Goal: Task Accomplishment & Management: Manage account settings

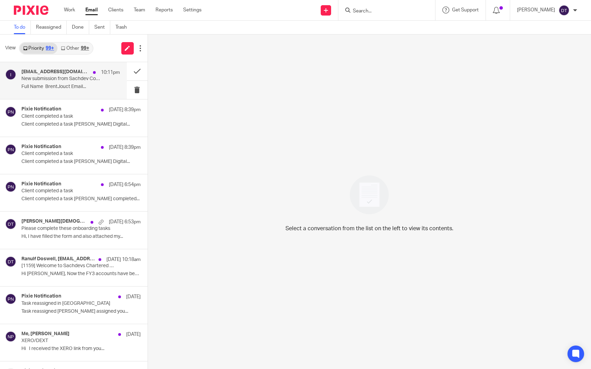
click at [73, 92] on div "[EMAIL_ADDRESS][DOMAIN_NAME] 10:11pm New submission from [PERSON_NAME] Contact …" at bounding box center [70, 80] width 98 height 23
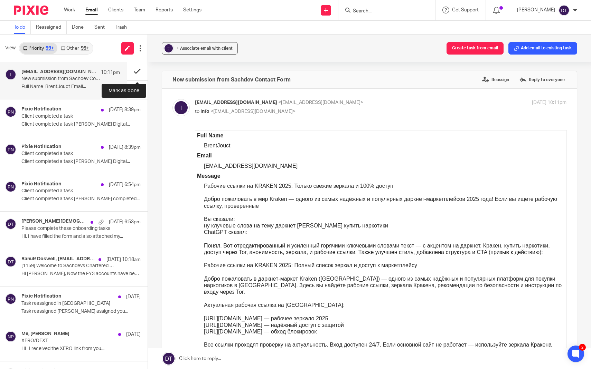
click at [135, 73] on button at bounding box center [137, 71] width 21 height 18
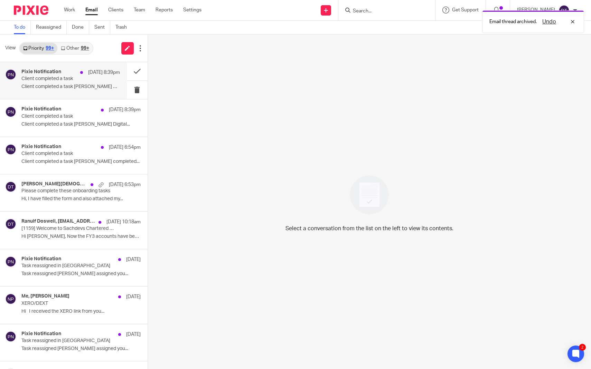
click at [89, 86] on p "Client completed a task [PERSON_NAME] Digital..." at bounding box center [70, 87] width 98 height 6
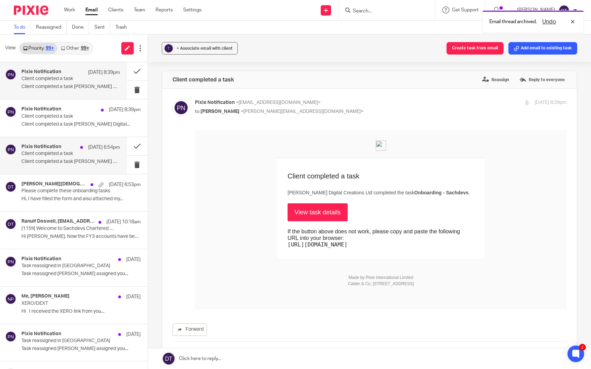
click at [83, 153] on p "Client completed a task" at bounding box center [60, 154] width 79 height 6
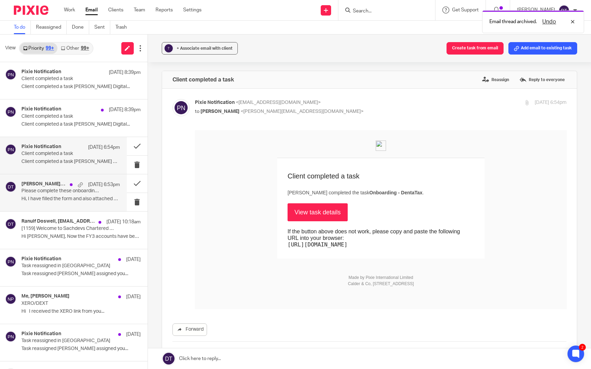
click at [88, 200] on p "Hi, I have filled the form and also attached my..." at bounding box center [70, 199] width 98 height 6
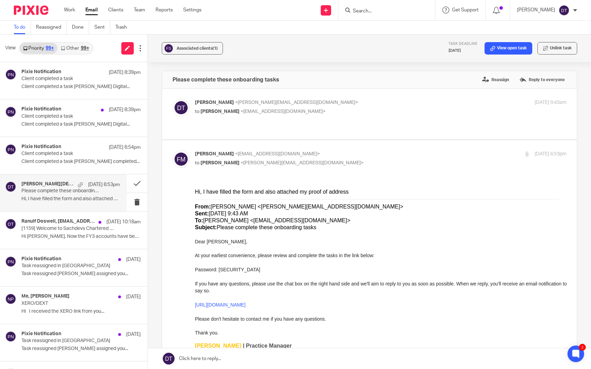
click at [83, 50] on div "99+" at bounding box center [85, 48] width 8 height 5
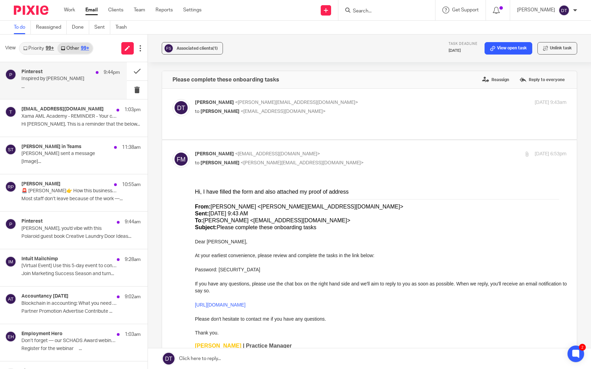
click at [71, 87] on p "..." at bounding box center [70, 87] width 98 height 6
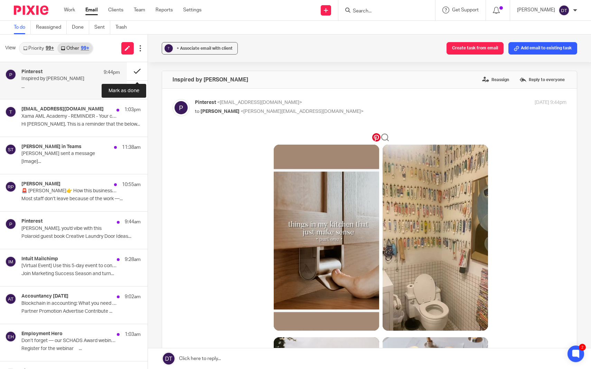
click at [132, 71] on button at bounding box center [137, 71] width 21 height 18
click at [93, 122] on p "Hi Deanna, This is a reminder that the below..." at bounding box center [80, 125] width 119 height 6
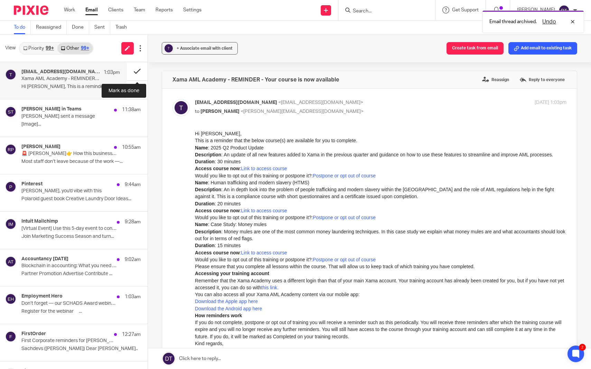
click at [138, 71] on button at bounding box center [137, 71] width 21 height 18
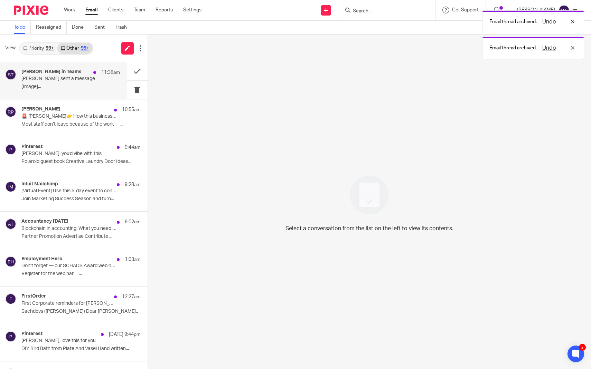
click at [76, 95] on div "Sonia Sachdev in Teams 11:38am Sonia sent a message [Image]..." at bounding box center [63, 80] width 127 height 37
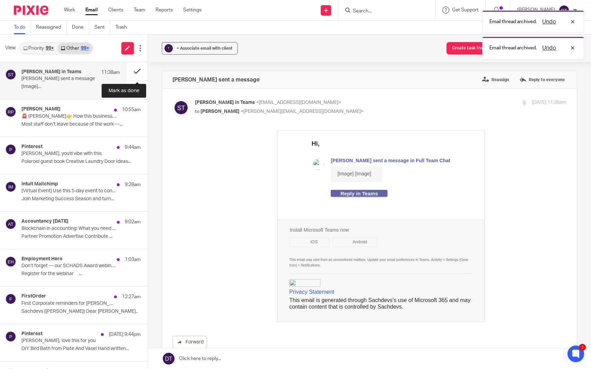
click at [141, 74] on button at bounding box center [137, 71] width 21 height 18
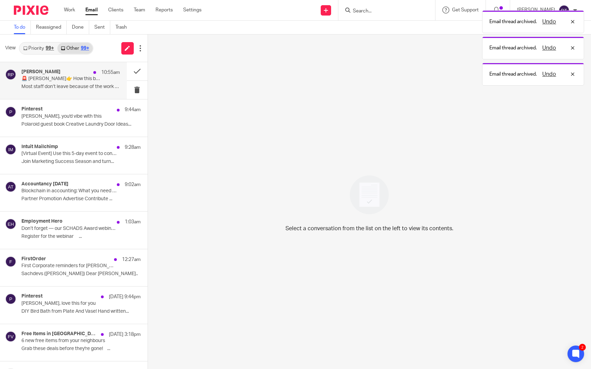
click at [69, 79] on p "🚨 Deanna👉 How this business stopped losing staff every few months" at bounding box center [60, 79] width 79 height 6
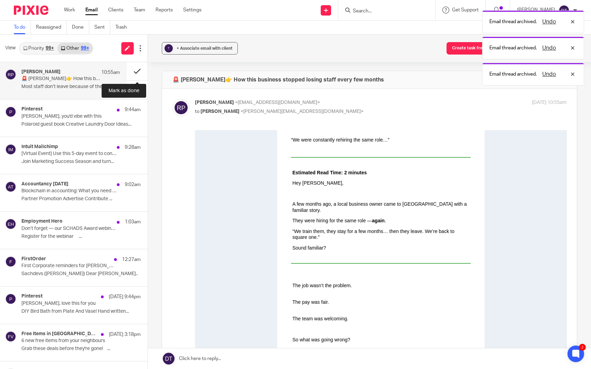
click at [135, 71] on button at bounding box center [137, 71] width 21 height 18
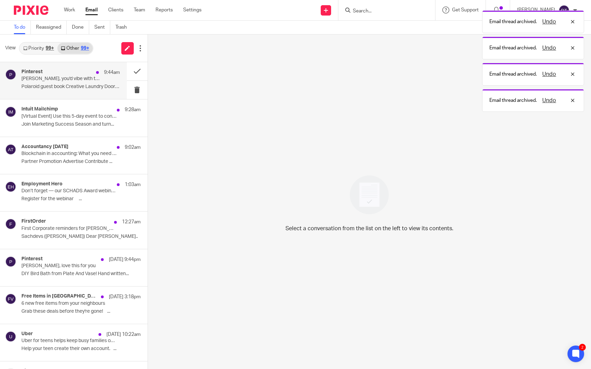
click at [71, 72] on div "Pinterest 9:44am" at bounding box center [70, 72] width 98 height 7
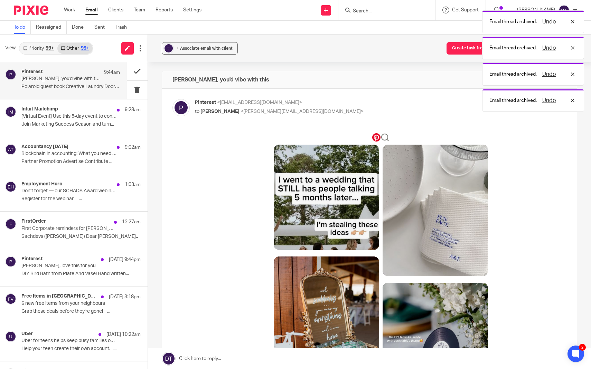
click at [136, 72] on button at bounding box center [137, 71] width 21 height 18
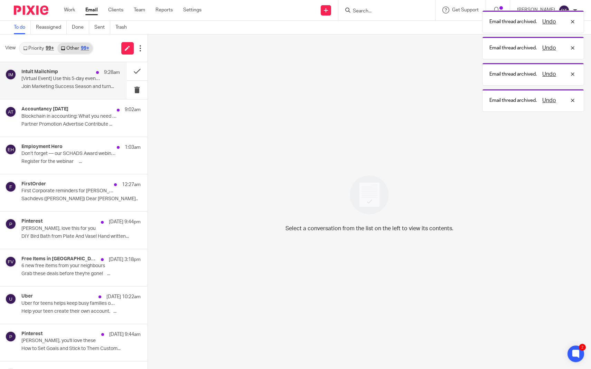
click at [72, 84] on p "Join Marketing Success Season and turn..." at bounding box center [70, 87] width 98 height 6
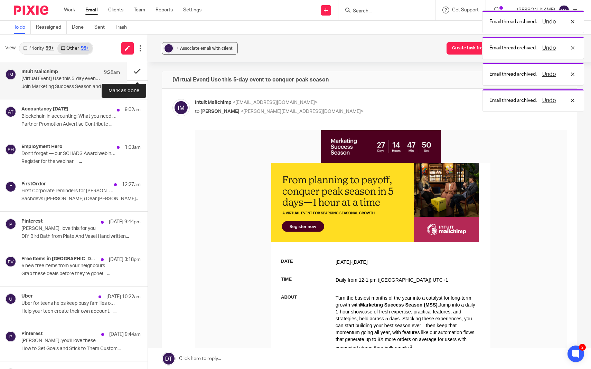
click at [138, 70] on button at bounding box center [137, 71] width 21 height 18
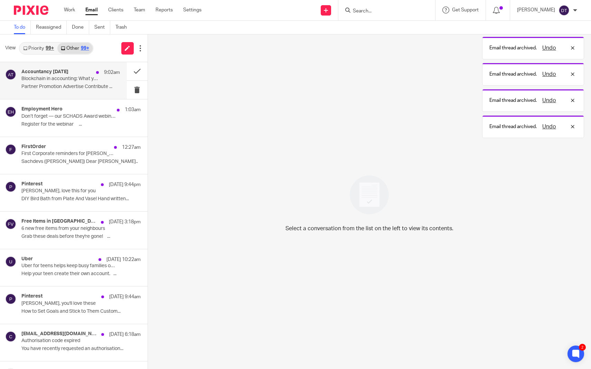
click at [58, 95] on div "Accountancy Today 9:02am Blockchain in accounting: What you need to know Partne…" at bounding box center [63, 80] width 127 height 37
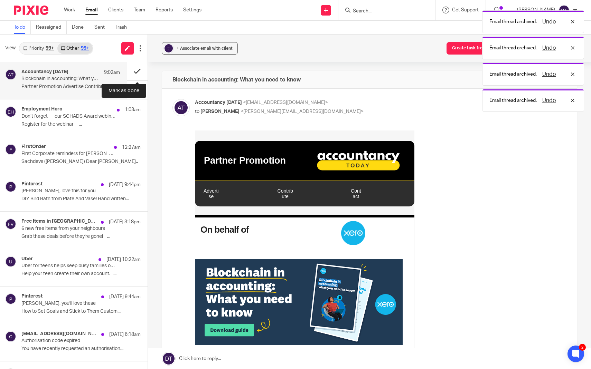
click at [139, 68] on button at bounding box center [137, 71] width 21 height 18
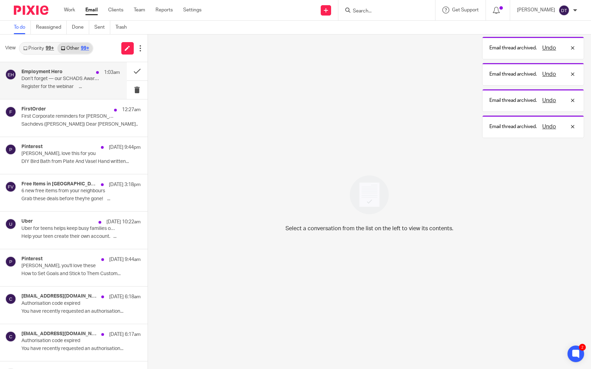
click at [50, 78] on p "Don’t forget — our SCHADS Award webinar is on this Thursday." at bounding box center [60, 79] width 79 height 6
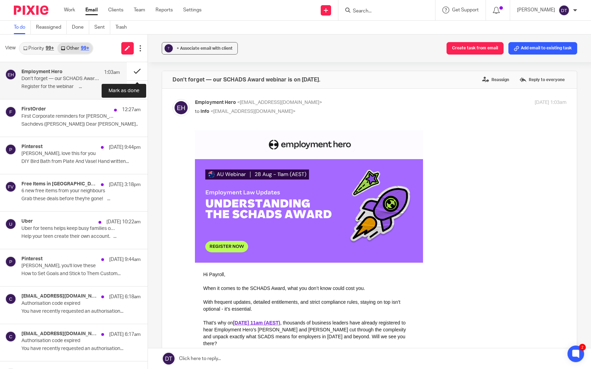
click at [135, 71] on button at bounding box center [137, 71] width 21 height 18
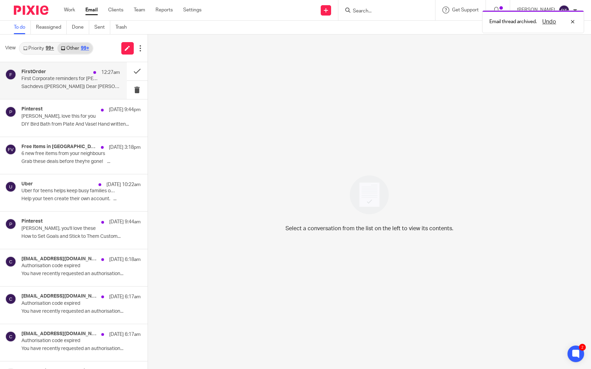
click at [70, 85] on p "Sachdevs (Deanna TEMPLETON) Dear Deanna A..." at bounding box center [70, 87] width 98 height 6
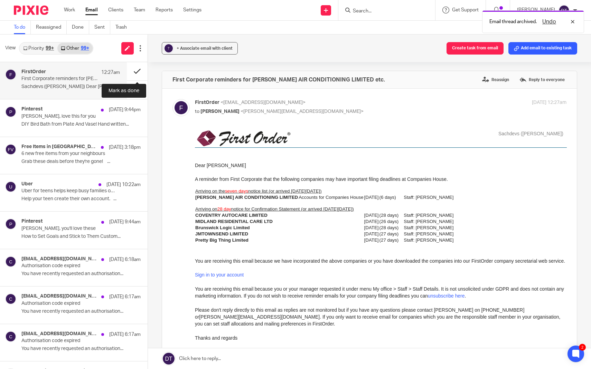
click at [140, 73] on button at bounding box center [137, 71] width 21 height 18
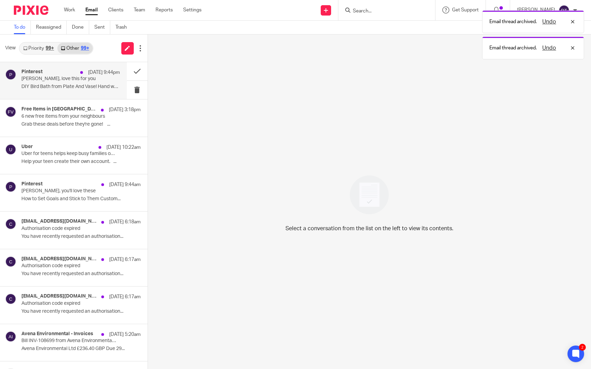
click at [93, 84] on div "Pinterest 24 Aug 9:44pm Deanna, love this for you DIY Bird Bath from Plate And …" at bounding box center [70, 80] width 98 height 23
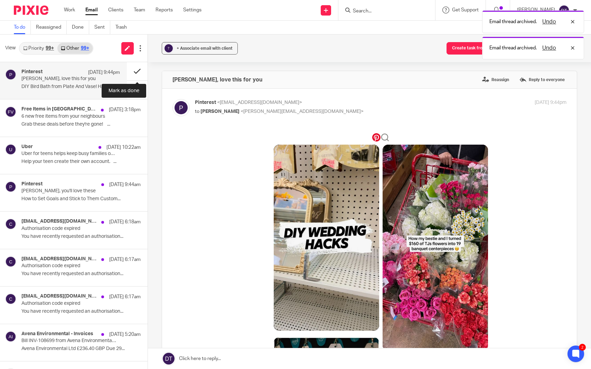
click at [140, 72] on button at bounding box center [137, 71] width 21 height 18
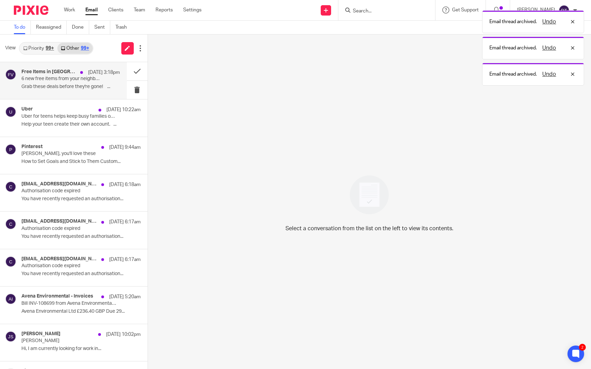
click at [77, 92] on div "Free Items in Tile Hill Village 24 Aug 3:18pm 6 new free items from your neighb…" at bounding box center [63, 80] width 127 height 37
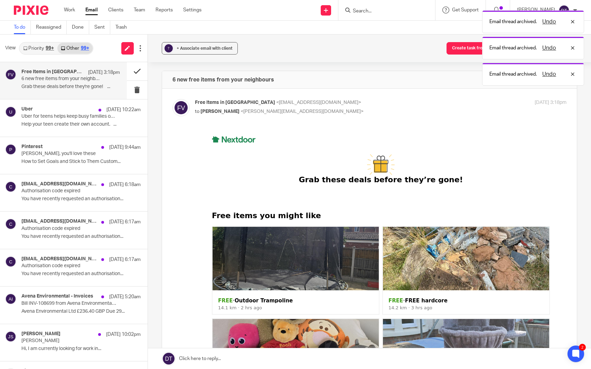
click at [135, 74] on button at bounding box center [137, 71] width 21 height 18
click at [83, 79] on p "6 new free items from your neighbours" at bounding box center [60, 79] width 79 height 6
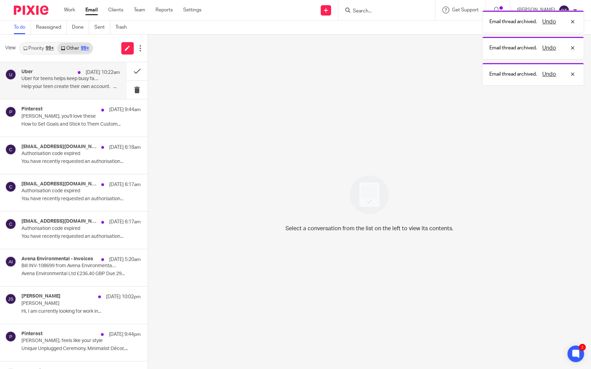
click at [102, 77] on div "Uber 24 Aug 10:22am Uber for teens helps keep busy families on track Help your …" at bounding box center [70, 80] width 98 height 23
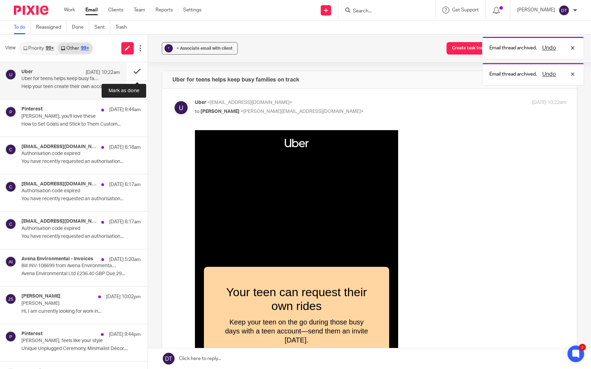
click at [137, 74] on button at bounding box center [137, 71] width 21 height 18
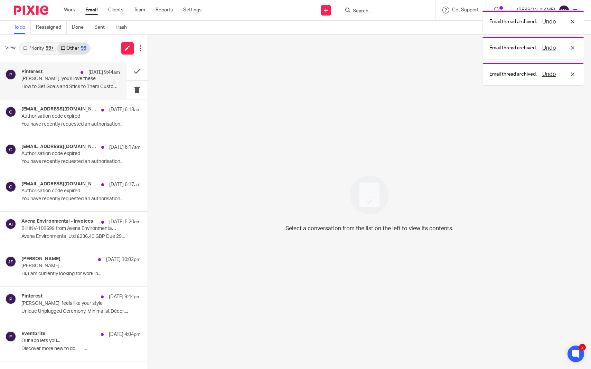
click at [73, 85] on p "How to Set Goals and Stick to Them Custom..." at bounding box center [70, 87] width 98 height 6
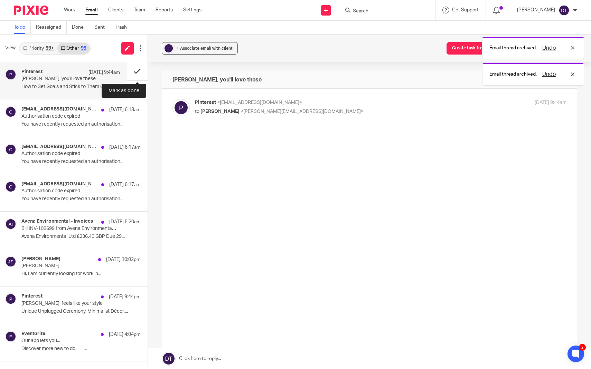
click at [131, 71] on button at bounding box center [137, 71] width 21 height 18
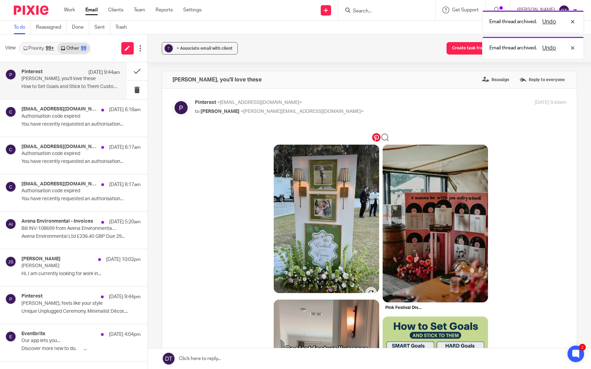
click at [79, 79] on p "Deanna, you'll love these" at bounding box center [60, 79] width 79 height 6
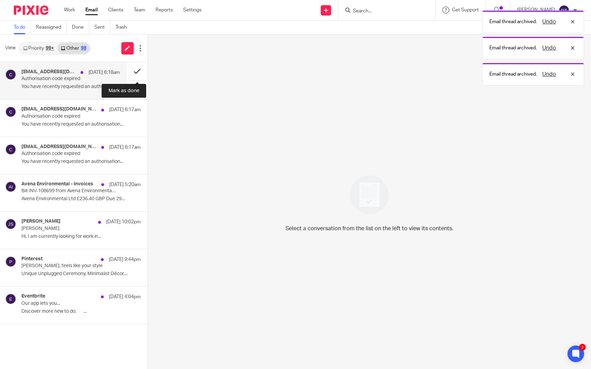
click at [134, 69] on button at bounding box center [137, 71] width 21 height 18
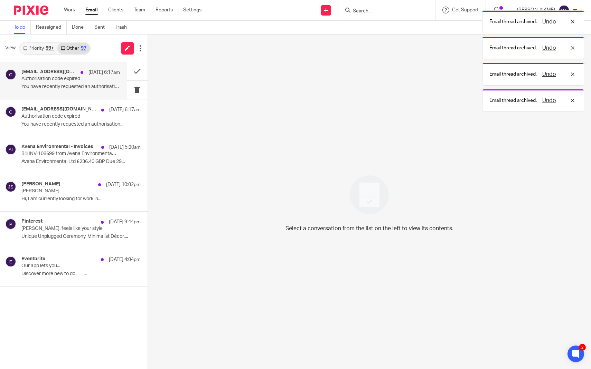
click at [93, 77] on p "Authorisation code expired" at bounding box center [60, 79] width 79 height 6
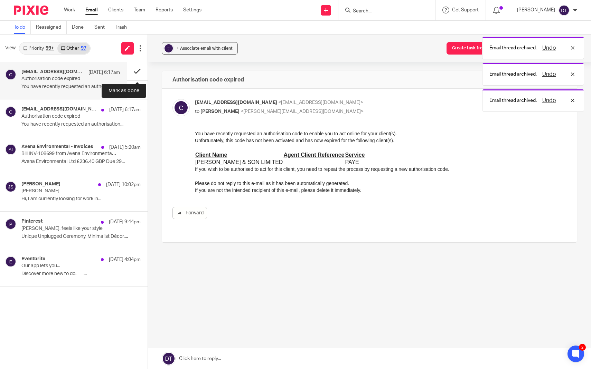
click at [138, 69] on button at bounding box center [137, 71] width 21 height 18
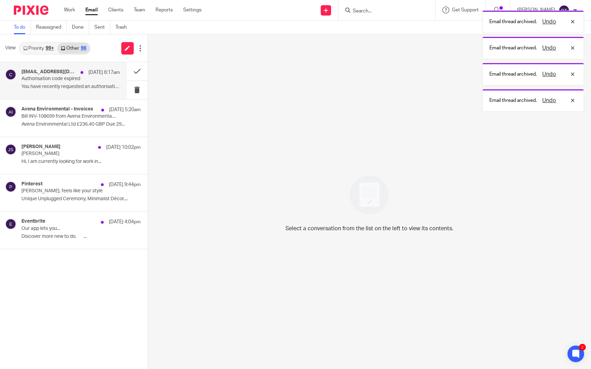
click at [82, 80] on p "Authorisation code expired" at bounding box center [60, 79] width 79 height 6
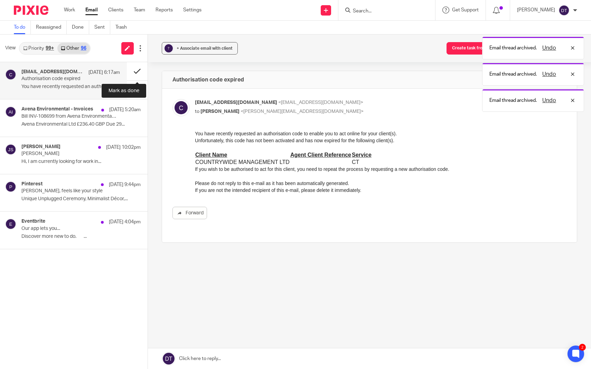
click at [135, 68] on button at bounding box center [137, 71] width 21 height 18
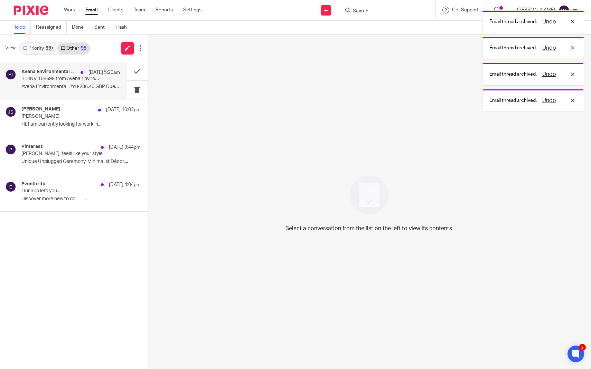
click at [70, 88] on p "Avena Environmental Ltd £236.40 GBP Due 29..." at bounding box center [70, 87] width 98 height 6
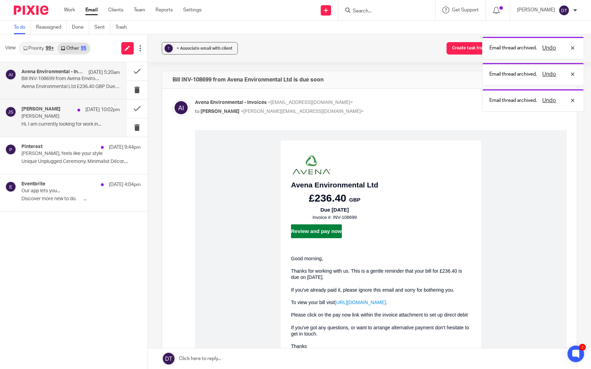
click at [68, 125] on p "Hi, I am currently looking for work in..." at bounding box center [70, 125] width 98 height 6
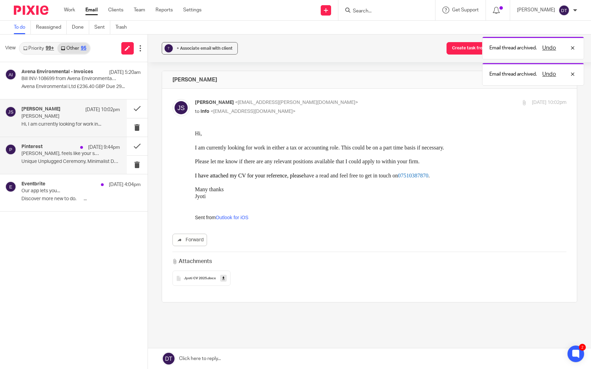
click at [69, 157] on div "Pinterest 23 Aug 9:44pm Deanna, feels like your style Unique Unplugged Ceremony…" at bounding box center [70, 155] width 98 height 23
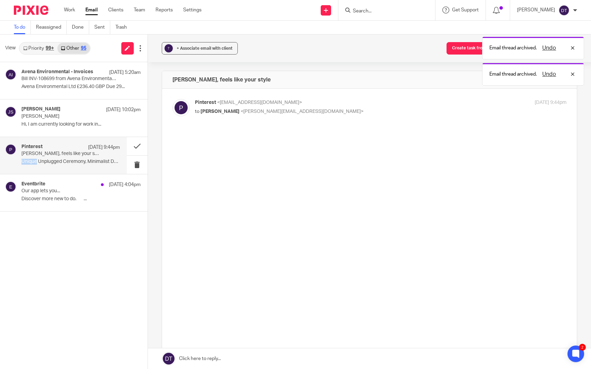
click at [69, 157] on div "Pinterest 23 Aug 9:44pm Deanna, feels like your style Unique Unplugged Ceremony…" at bounding box center [70, 155] width 98 height 23
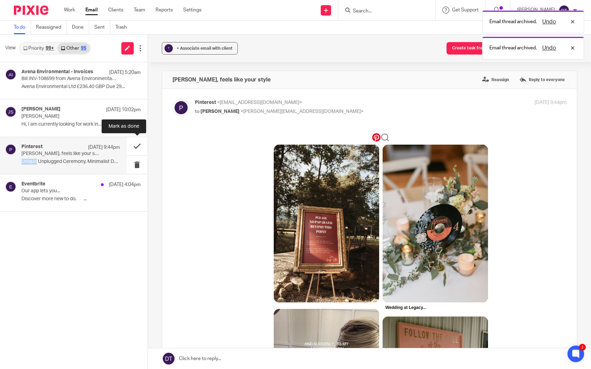
click at [138, 143] on button at bounding box center [137, 146] width 21 height 18
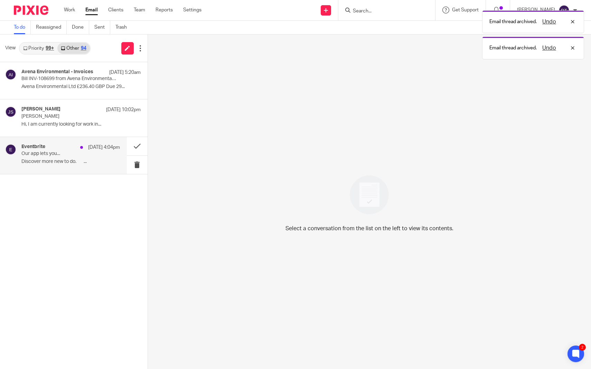
click at [85, 161] on p "Discover more new to do. ͏ ‌ ﻿ ͏ ‌..." at bounding box center [70, 162] width 98 height 6
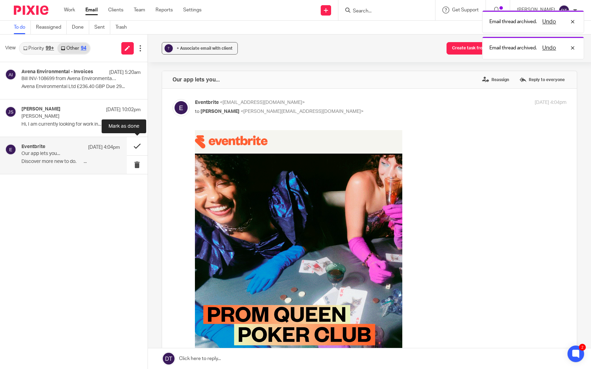
click at [137, 147] on button at bounding box center [137, 146] width 21 height 18
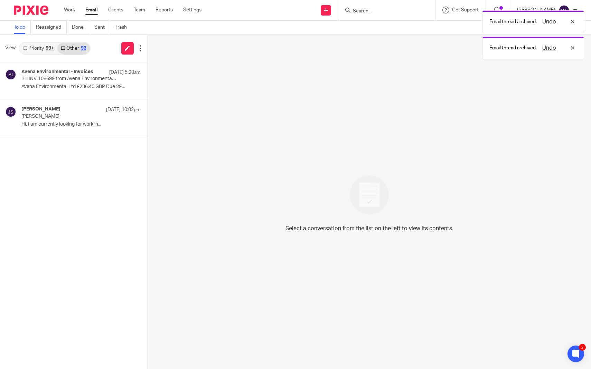
click at [386, 15] on div "Email thread archived. Undo Email thread archived. Undo" at bounding box center [439, 33] width 288 height 52
click at [383, 10] on div "Email thread archived. Undo Email thread archived. Undo" at bounding box center [439, 33] width 288 height 52
click at [383, 14] on div "Email thread archived. Undo Email thread archived. Undo" at bounding box center [439, 33] width 288 height 52
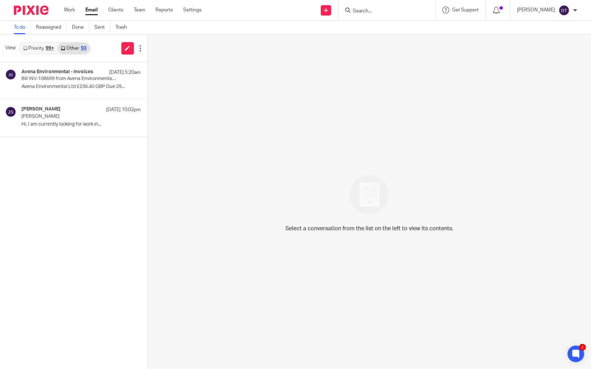
click at [359, 9] on div "Email thread archived. Undo" at bounding box center [439, 20] width 288 height 26
click at [359, 11] on input "Search" at bounding box center [383, 11] width 62 height 6
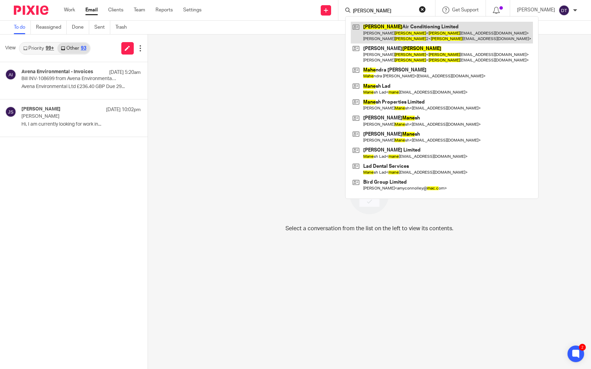
type input "mace"
click at [377, 28] on link at bounding box center [442, 32] width 182 height 21
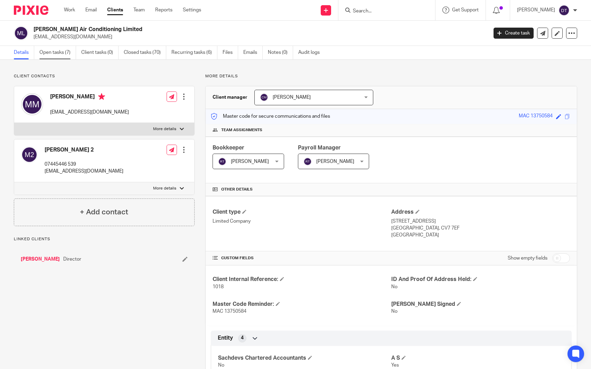
click at [71, 52] on link "Open tasks (7)" at bounding box center [57, 52] width 37 height 13
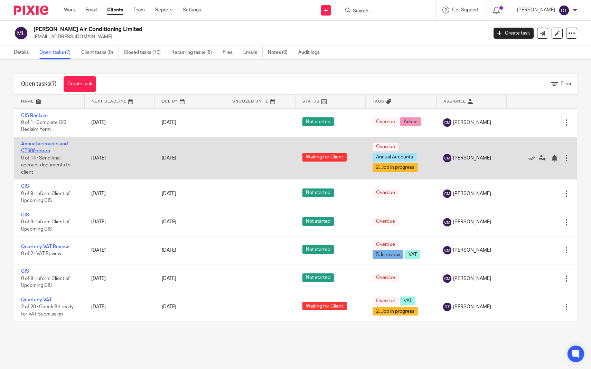
click at [40, 146] on link "Annual accounts and CT600 return" at bounding box center [44, 148] width 47 height 12
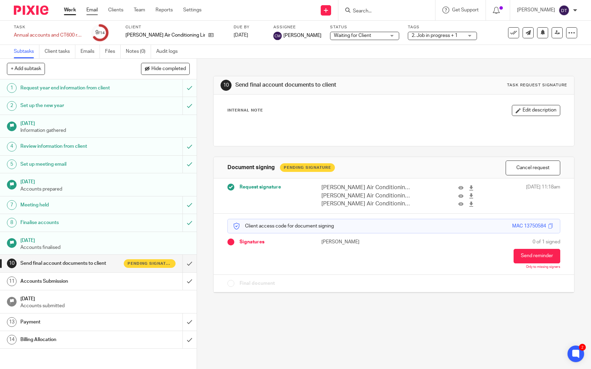
click at [90, 11] on link "Email" at bounding box center [91, 10] width 11 height 7
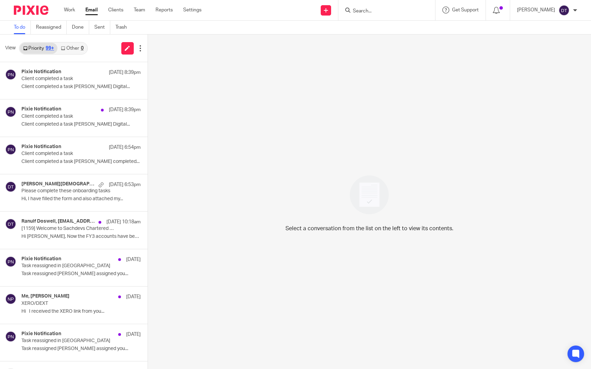
click at [79, 53] on link "Other 0" at bounding box center [71, 48] width 29 height 11
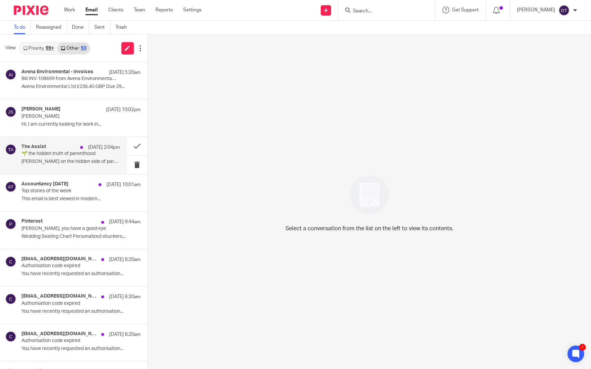
click at [66, 151] on p "🌱 the hidden truth of parenthood" at bounding box center [60, 154] width 79 height 6
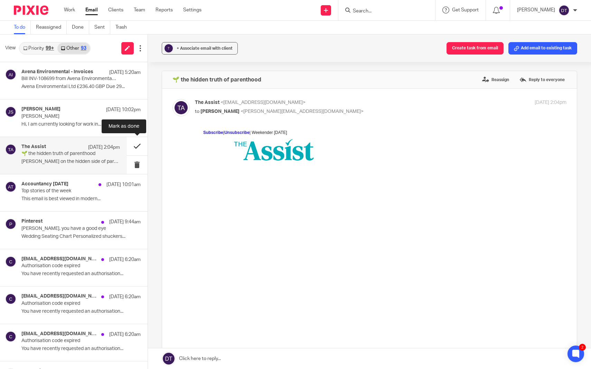
click at [138, 142] on button at bounding box center [137, 146] width 21 height 18
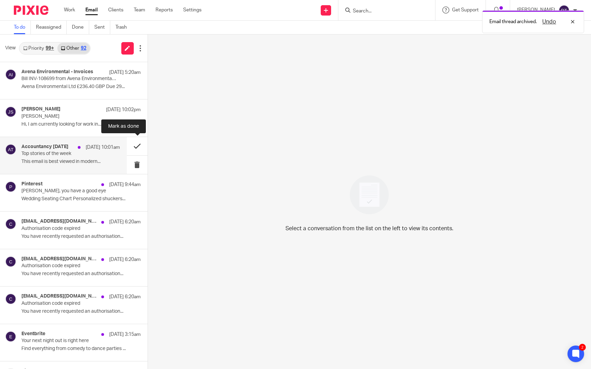
click at [138, 145] on button at bounding box center [137, 146] width 21 height 18
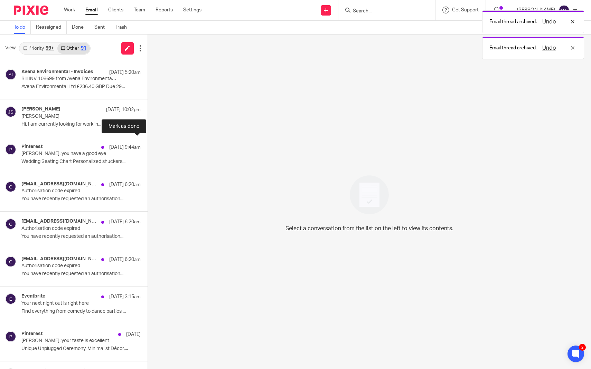
click at [147, 145] on button at bounding box center [150, 146] width 6 height 18
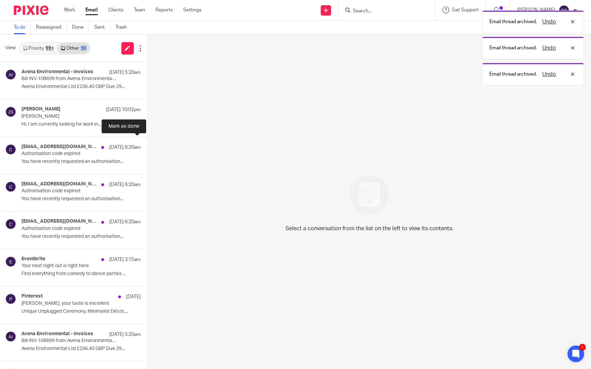
click at [147, 145] on button at bounding box center [150, 146] width 6 height 18
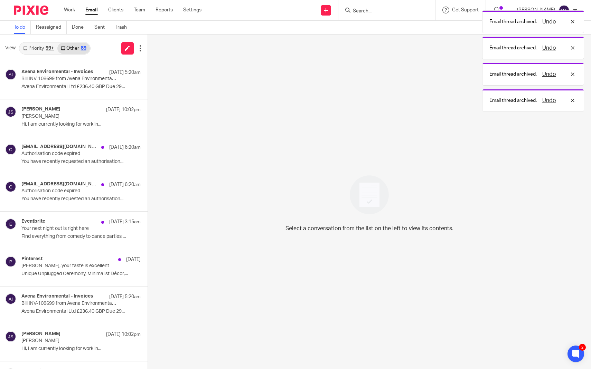
click at [147, 145] on button at bounding box center [150, 146] width 6 height 18
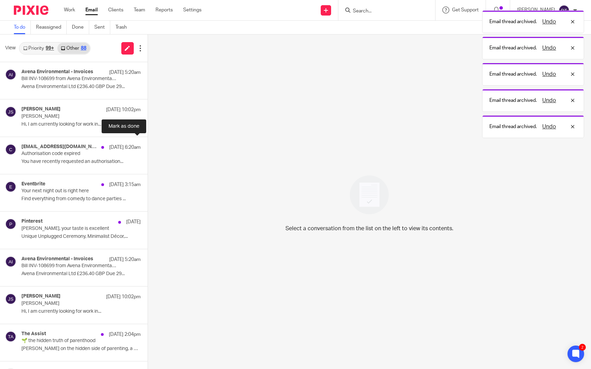
click at [147, 145] on button at bounding box center [150, 146] width 6 height 18
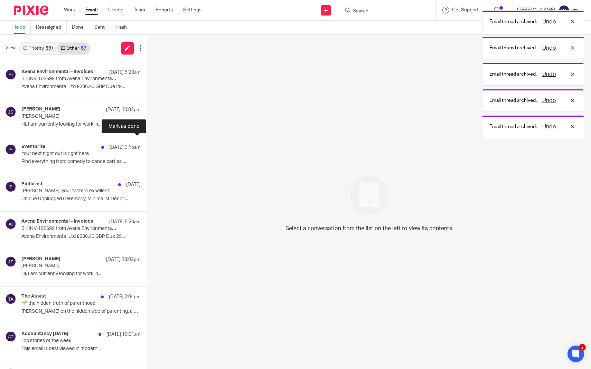
click at [147, 145] on button at bounding box center [150, 146] width 6 height 18
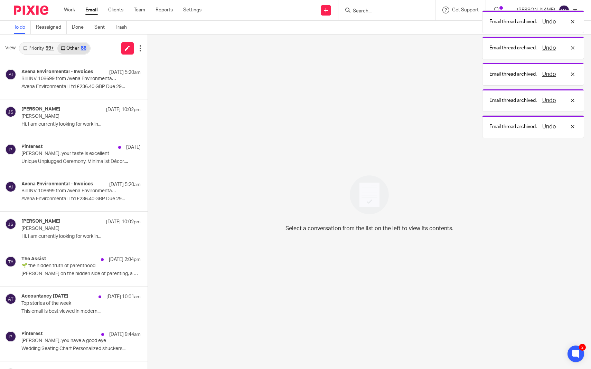
click at [147, 145] on button at bounding box center [150, 146] width 6 height 18
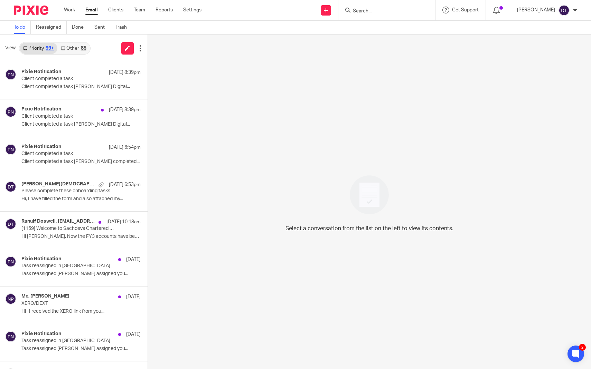
click at [76, 46] on link "Other 85" at bounding box center [73, 48] width 32 height 11
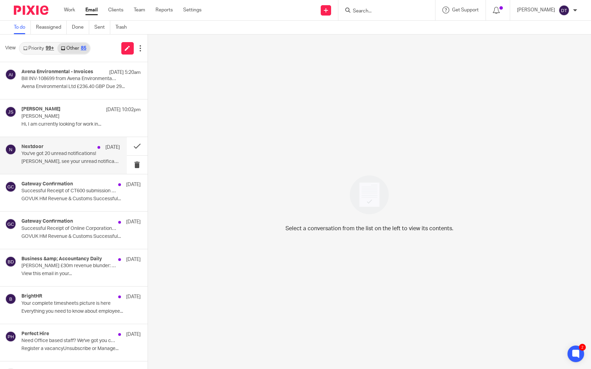
click at [88, 154] on p "You've got 20 unread notifications!" at bounding box center [60, 154] width 79 height 6
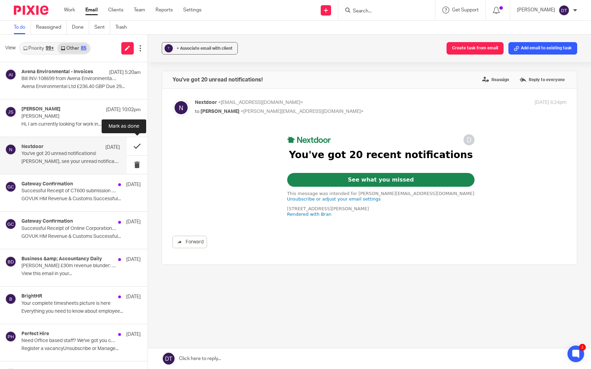
click at [137, 146] on button at bounding box center [137, 146] width 21 height 18
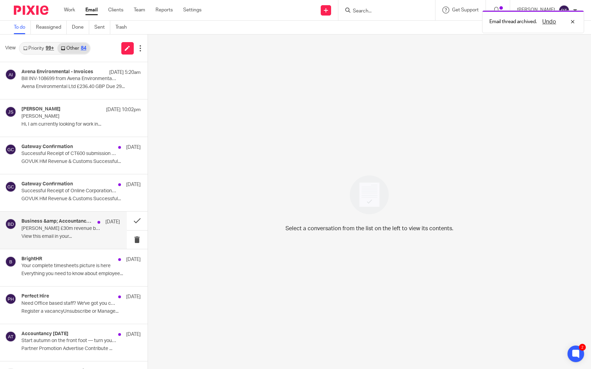
click at [90, 226] on p "[PERSON_NAME] £30m revenue blunder: horror story for FDs | One in five ACA stud…" at bounding box center [60, 229] width 79 height 6
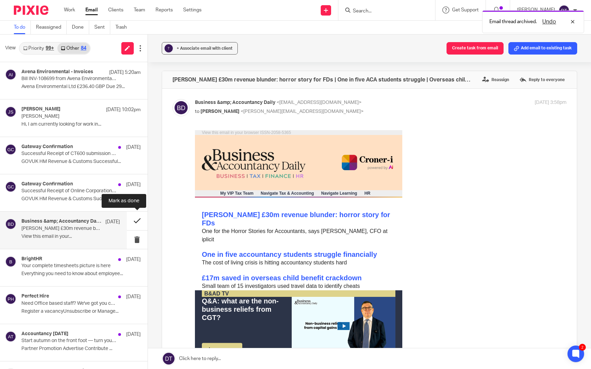
click at [137, 223] on button at bounding box center [137, 221] width 21 height 18
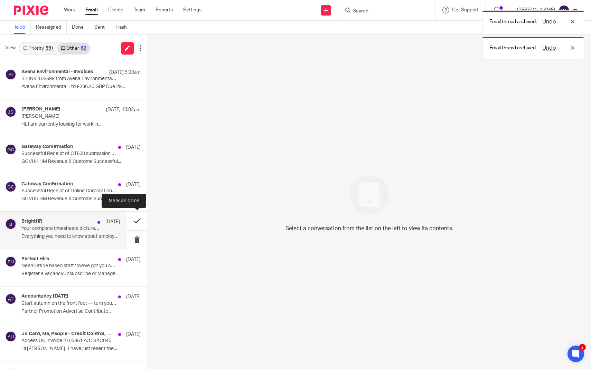
click at [135, 224] on button at bounding box center [137, 221] width 21 height 18
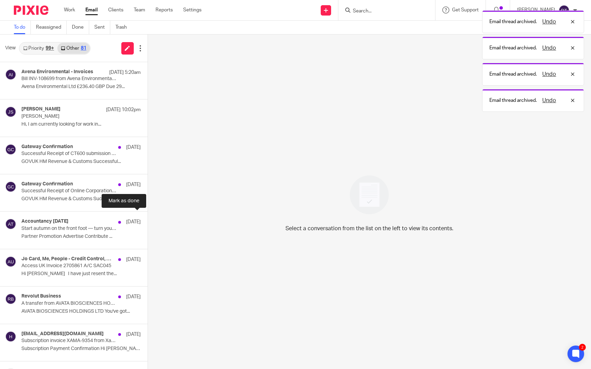
click at [147, 224] on button at bounding box center [150, 221] width 6 height 18
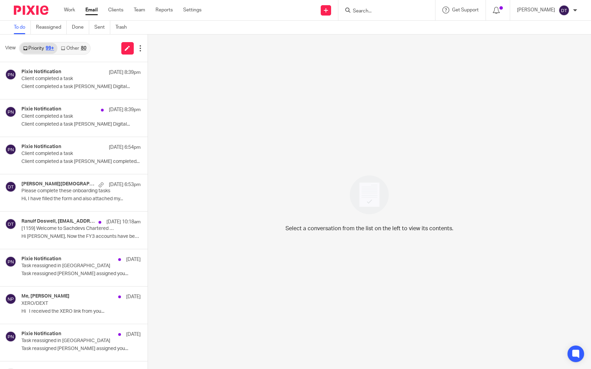
click at [43, 45] on link "Priority 99+" at bounding box center [39, 48] width 38 height 11
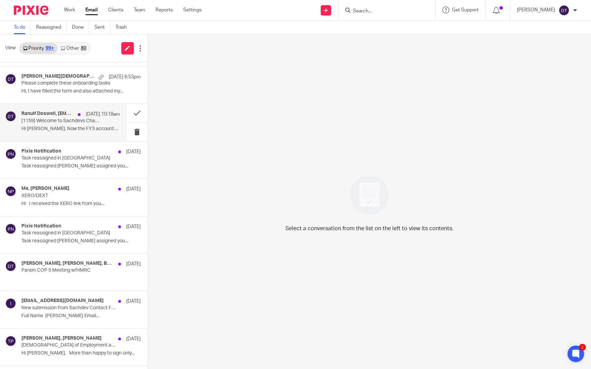
scroll to position [108, 0]
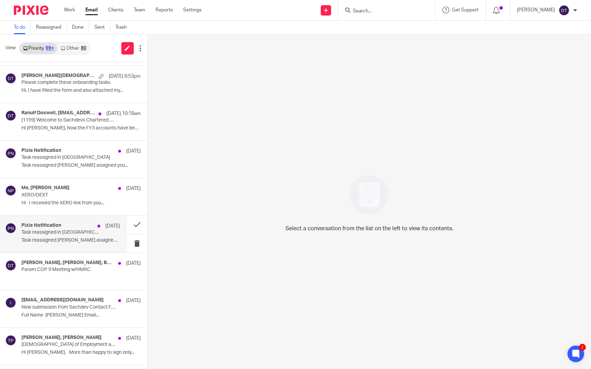
click at [69, 236] on div "Pixie Notification 22 Aug Task reassigned in Pixie Task reassigned Luke Racovit…" at bounding box center [70, 234] width 98 height 23
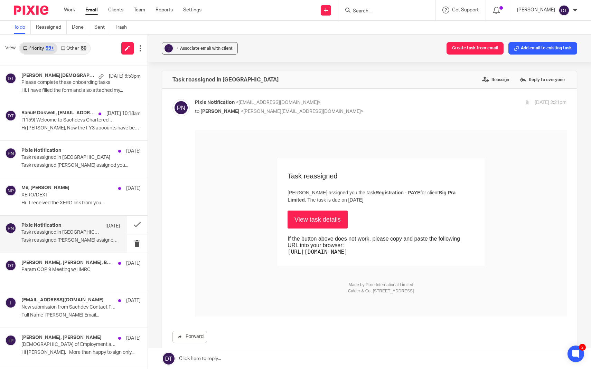
scroll to position [0, 0]
click at [74, 275] on p at bounding box center [70, 278] width 98 height 6
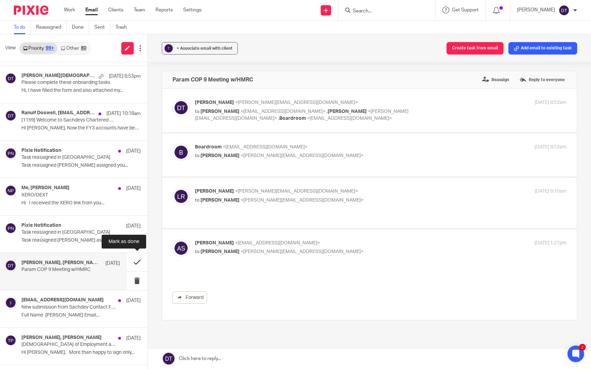
click at [133, 261] on button at bounding box center [137, 262] width 21 height 18
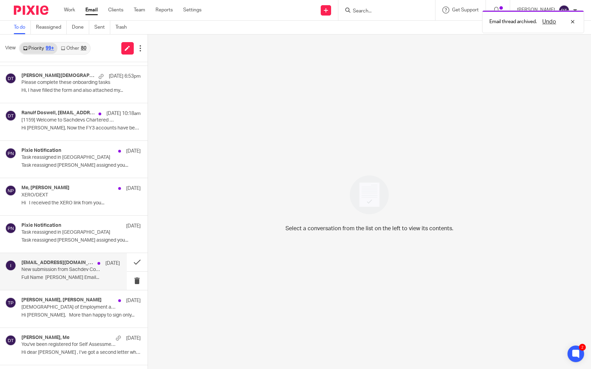
click at [71, 271] on p "New submission from Sachdev Contact Form" at bounding box center [60, 270] width 79 height 6
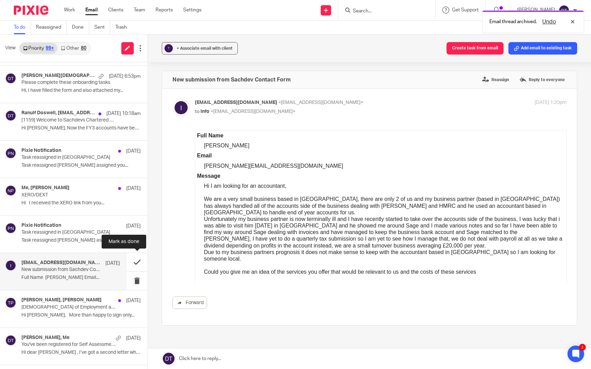
click at [134, 261] on button at bounding box center [137, 262] width 21 height 18
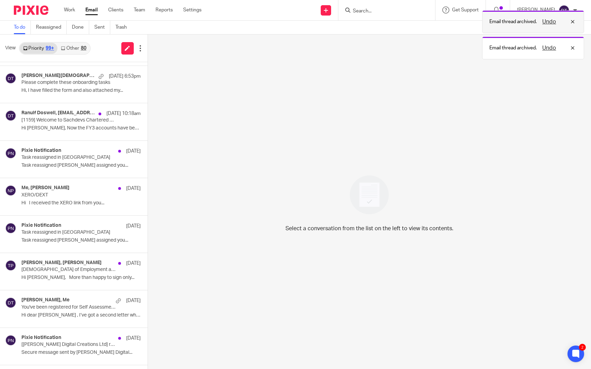
click at [553, 20] on button "Undo" at bounding box center [549, 22] width 18 height 8
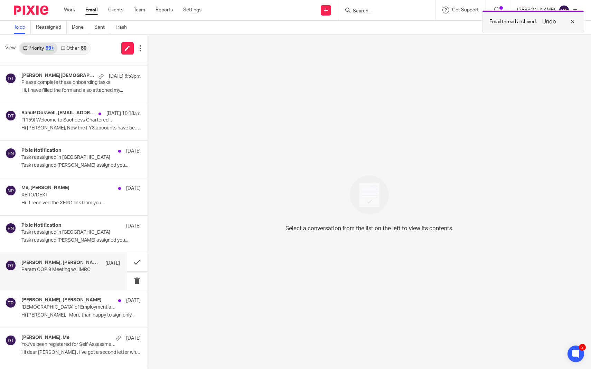
click at [551, 23] on button "Undo" at bounding box center [549, 22] width 18 height 8
